Goal: Information Seeking & Learning: Learn about a topic

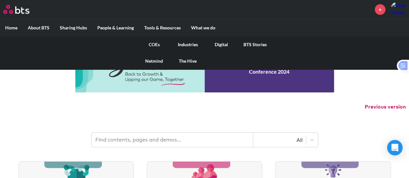
click at [156, 42] on link "COEs" at bounding box center [154, 44] width 34 height 17
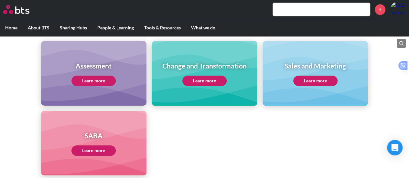
scroll to position [291, 0]
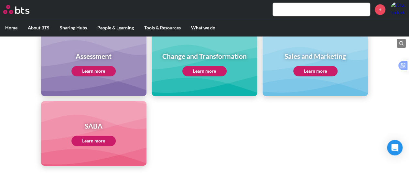
click at [319, 70] on link "Learn more" at bounding box center [315, 71] width 44 height 10
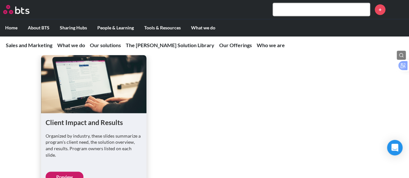
scroll to position [1744, 0]
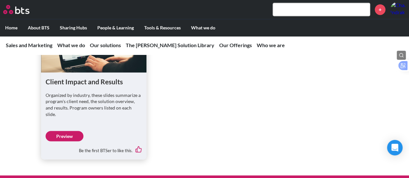
click at [72, 141] on link "Preview" at bounding box center [65, 136] width 38 height 10
click at [58, 141] on link "Preview" at bounding box center [65, 136] width 38 height 10
